Goal: Check status: Check status

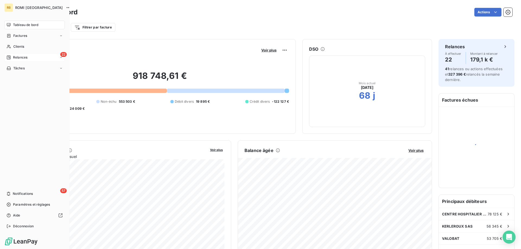
click at [17, 56] on span "Relances" at bounding box center [20, 57] width 14 height 5
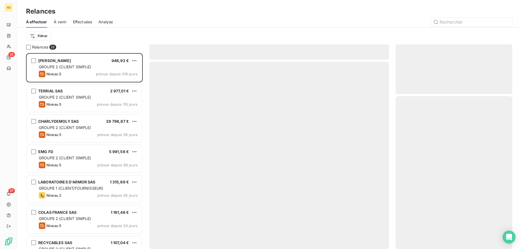
scroll to position [196, 117]
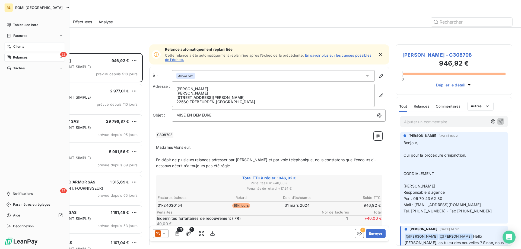
click at [17, 44] on div "Clients" at bounding box center [34, 46] width 61 height 9
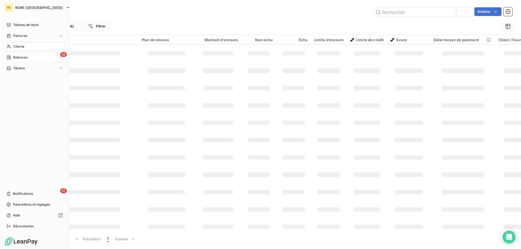
type input "EUREDEN"
click at [18, 47] on span "Clients" at bounding box center [18, 46] width 11 height 5
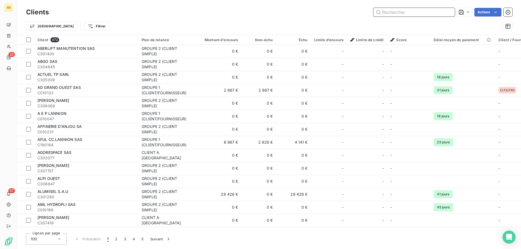
click at [402, 15] on input "text" at bounding box center [413, 12] width 81 height 9
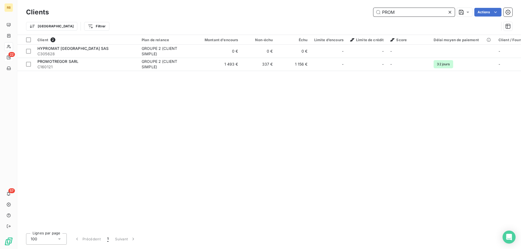
type input "PROM"
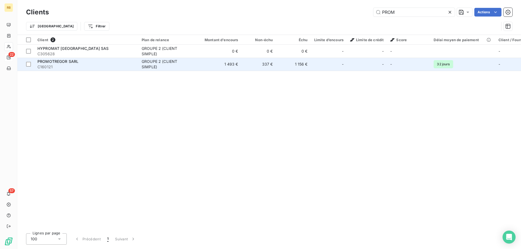
click at [91, 67] on span "C160121" at bounding box center [86, 66] width 98 height 5
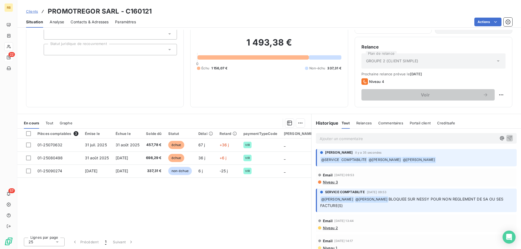
scroll to position [39, 0]
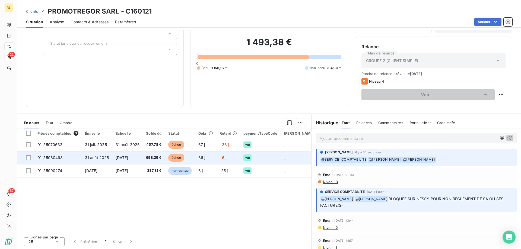
click at [86, 156] on span "31 août 2025" at bounding box center [97, 157] width 24 height 5
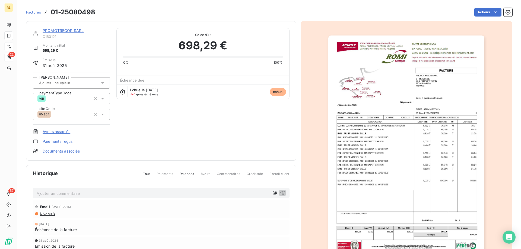
click at [353, 181] on img "button" at bounding box center [406, 146] width 156 height 221
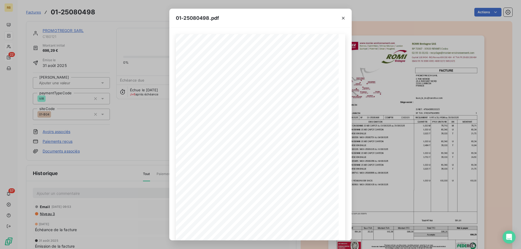
click at [298, 26] on div "01-25080498.pdf" at bounding box center [260, 18] width 182 height 19
click at [297, 20] on div "01-25080498.pdf" at bounding box center [260, 18] width 182 height 19
click at [288, 21] on div "01-25080498.pdf" at bounding box center [260, 18] width 182 height 19
click at [117, 158] on div "01-25080498.pdf C160121 FACTURE 01-25080498 31/08/2025 PROMOTREGOR SARL 6 RUE M…" at bounding box center [260, 124] width 521 height 249
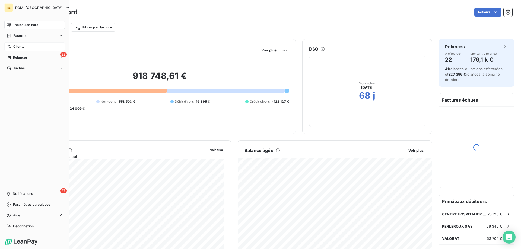
click at [10, 49] on icon at bounding box center [9, 47] width 5 height 4
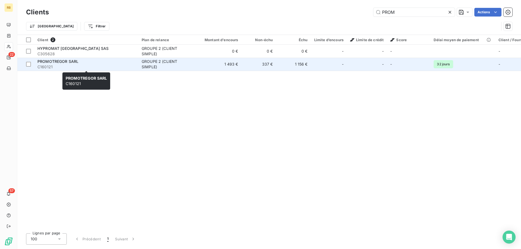
type input "PROM"
click at [74, 66] on span "C160121" at bounding box center [86, 66] width 98 height 5
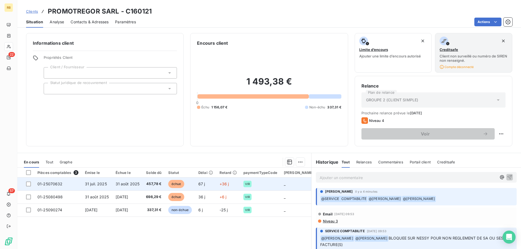
click at [177, 185] on span "échue" at bounding box center [176, 184] width 16 height 8
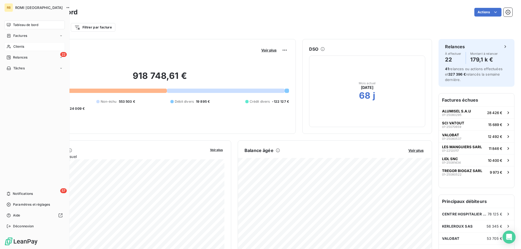
click at [8, 46] on icon at bounding box center [9, 47] width 4 height 4
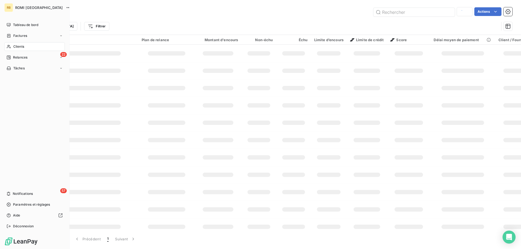
type input "PROM"
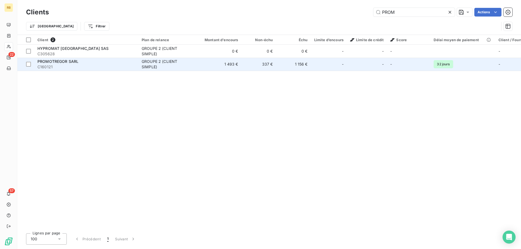
type input "PROM"
click at [131, 63] on div "PROMOTREGOR SARL" at bounding box center [86, 61] width 98 height 5
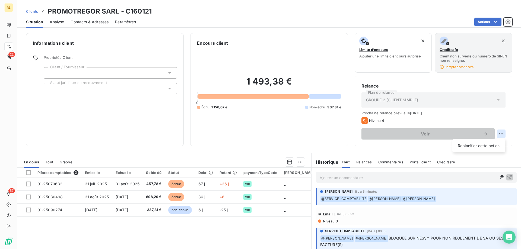
click at [501, 133] on html "RB 22 57 Clients PROMOTREGOR SARL - C160121 Situation Analyse Contacts & Adress…" at bounding box center [260, 124] width 521 height 249
click at [501, 117] on html "RB 22 57 Clients PROMOTREGOR SARL - C160121 Situation Analyse Contacts & Adress…" at bounding box center [260, 124] width 521 height 249
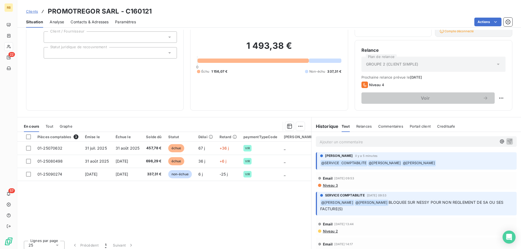
scroll to position [39, 0]
